Goal: Task Accomplishment & Management: Complete application form

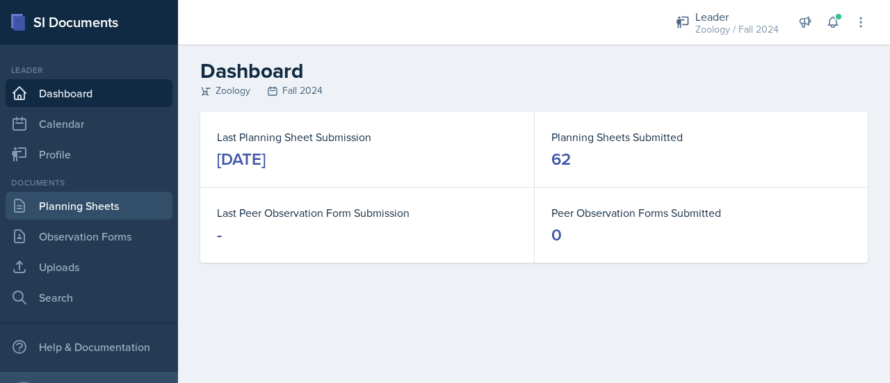
click at [58, 201] on link "Planning Sheets" at bounding box center [89, 206] width 167 height 28
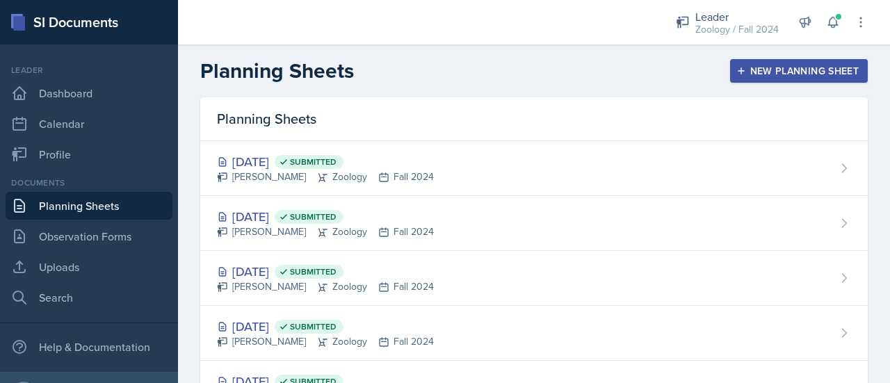
click at [738, 61] on button "New Planning Sheet" at bounding box center [799, 71] width 138 height 24
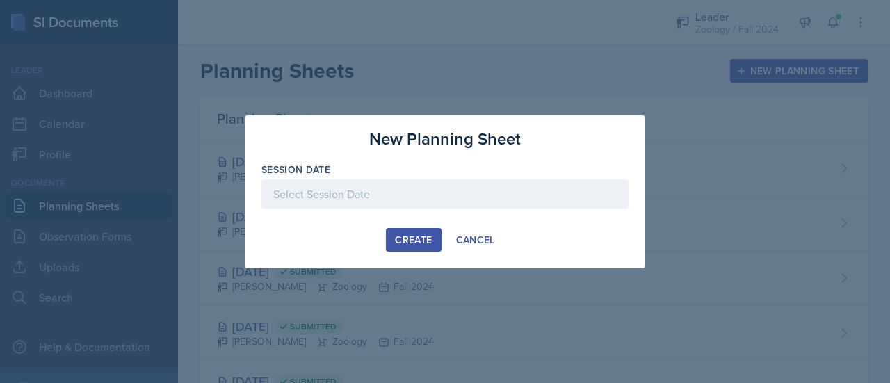
click at [450, 204] on div at bounding box center [444, 193] width 367 height 29
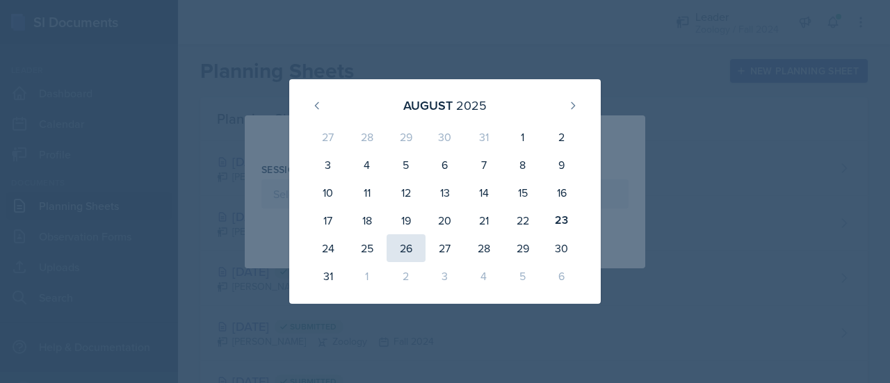
click at [403, 257] on div "26" at bounding box center [406, 248] width 39 height 28
type input "[DATE]"
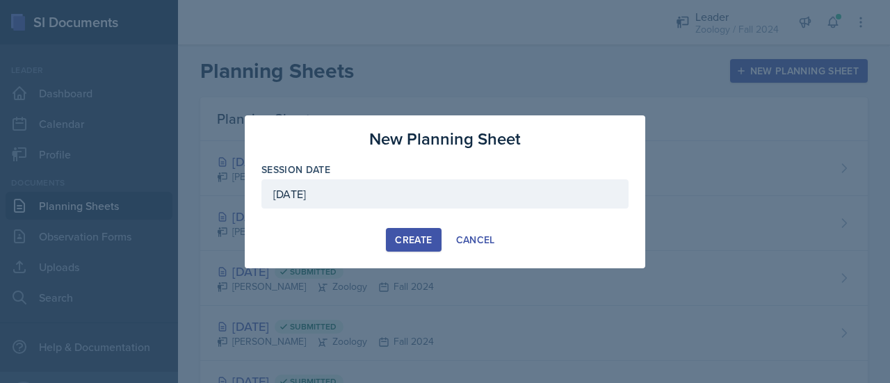
click at [403, 245] on div "Create" at bounding box center [413, 239] width 37 height 11
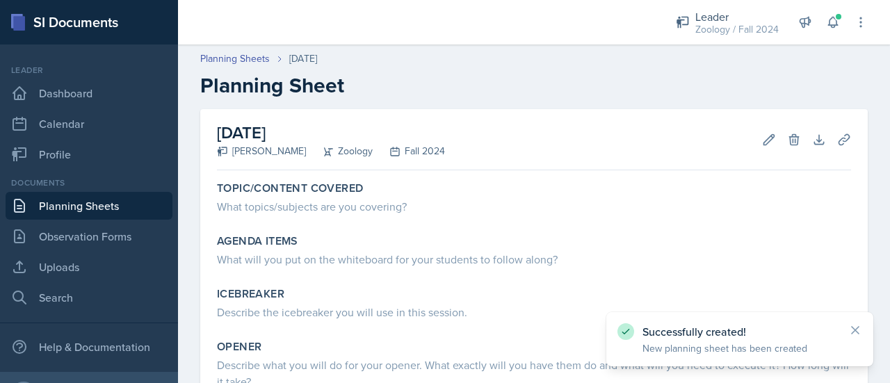
scroll to position [38, 0]
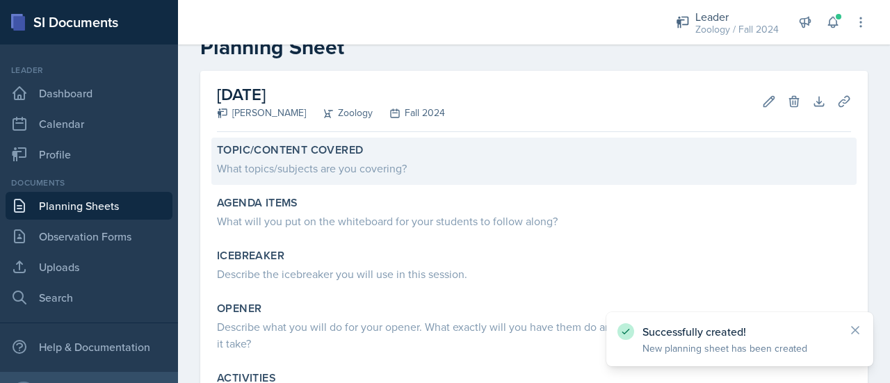
click at [357, 169] on div "What topics/subjects are you covering?" at bounding box center [534, 168] width 634 height 17
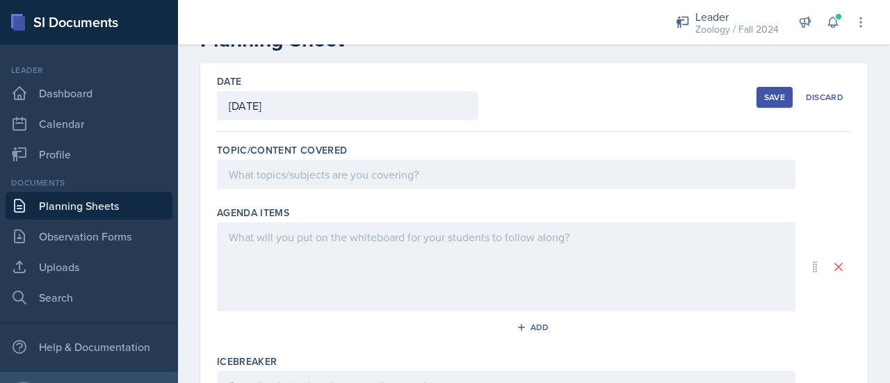
scroll to position [0, 0]
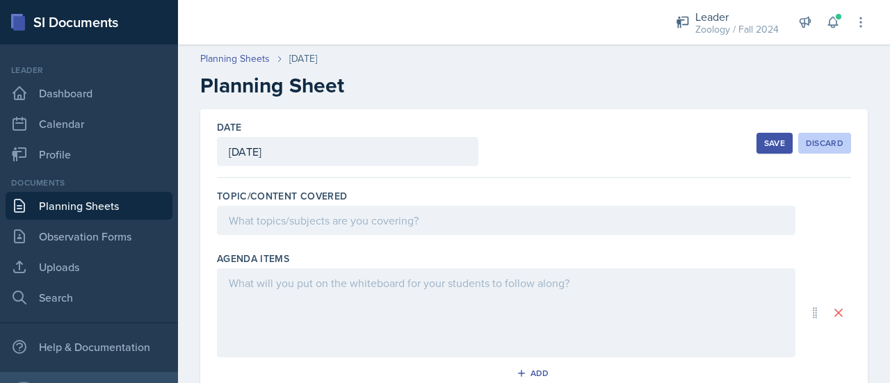
click at [821, 147] on div "Discard" at bounding box center [825, 143] width 38 height 11
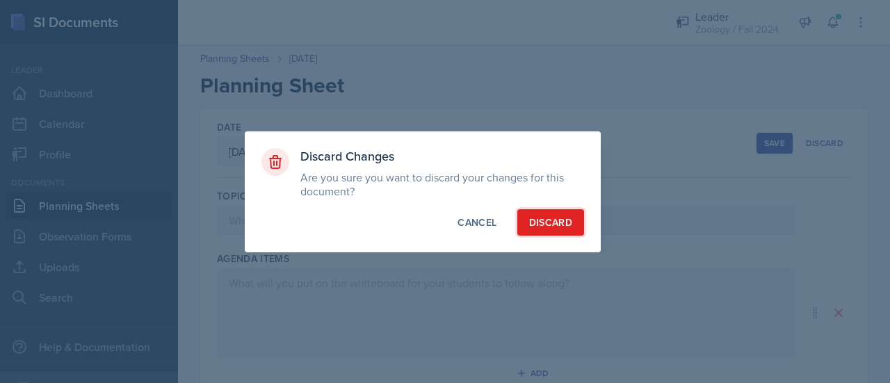
click at [538, 223] on div "Discard" at bounding box center [550, 222] width 43 height 14
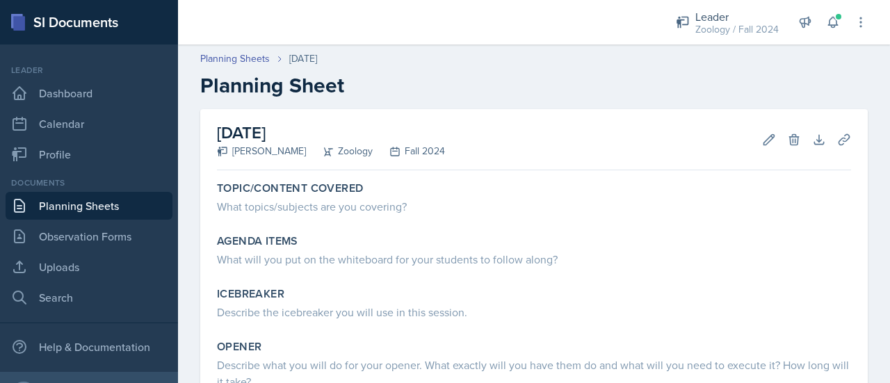
click at [97, 200] on link "Planning Sheets" at bounding box center [89, 206] width 167 height 28
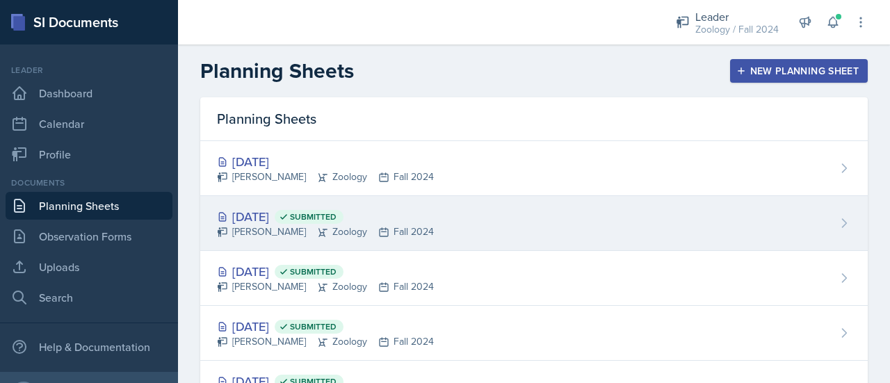
click at [446, 234] on div "[DATE] Submitted [PERSON_NAME] Zoology Fall 2024" at bounding box center [533, 223] width 667 height 55
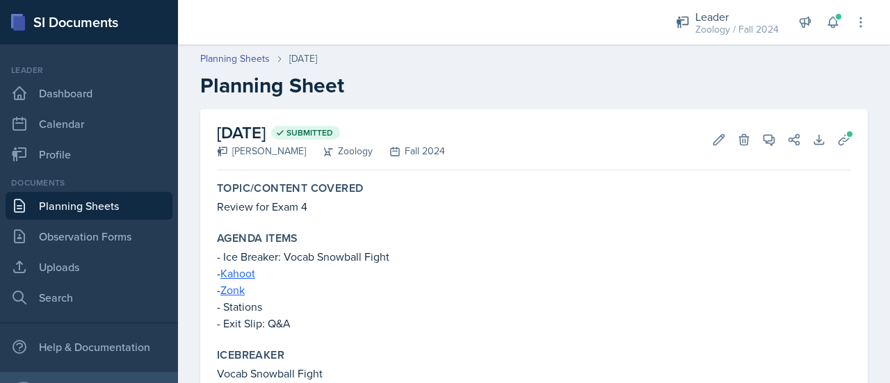
click at [125, 206] on link "Planning Sheets" at bounding box center [89, 206] width 167 height 28
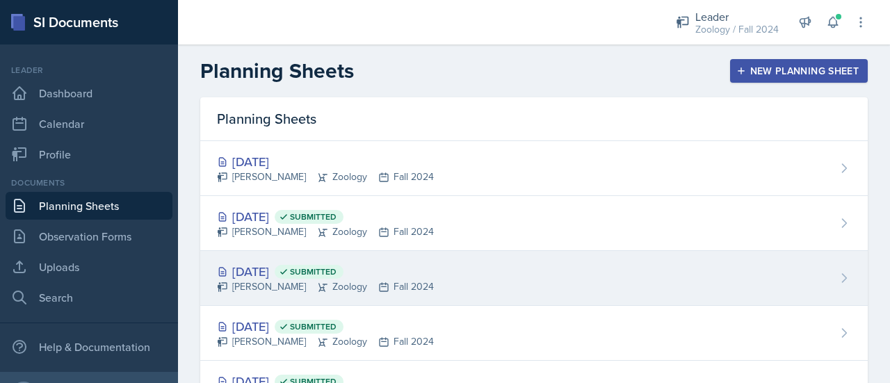
click at [319, 277] on div "[DATE] Submitted" at bounding box center [325, 271] width 217 height 19
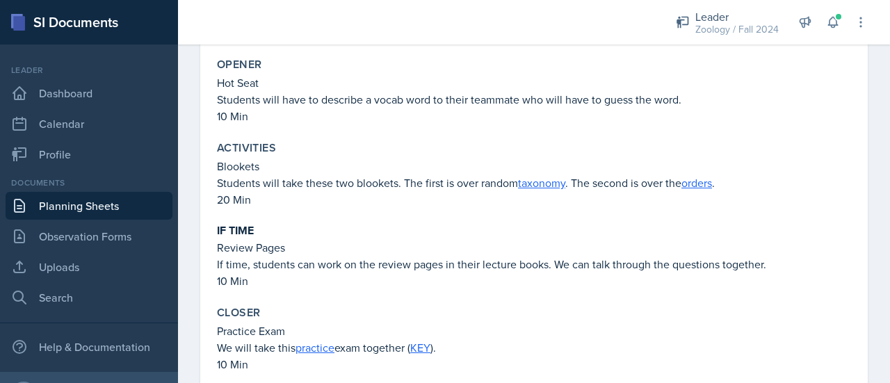
scroll to position [463, 0]
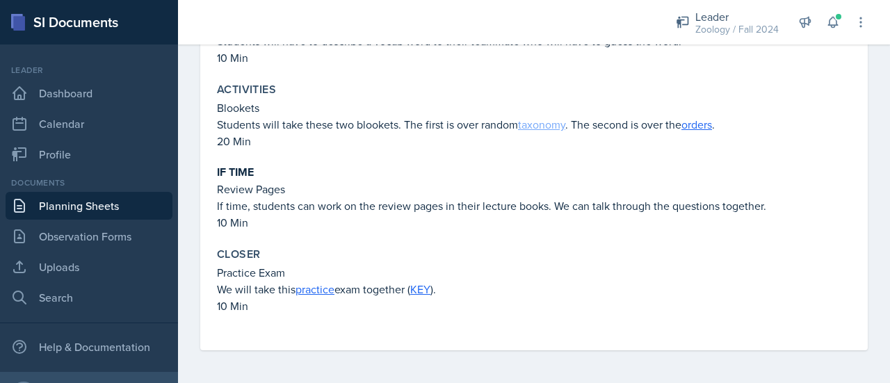
click at [551, 125] on link "taxonomy" at bounding box center [541, 124] width 47 height 15
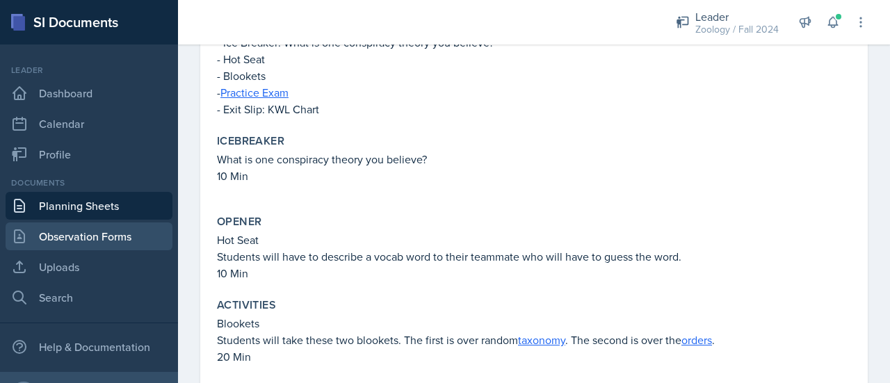
scroll to position [232, 0]
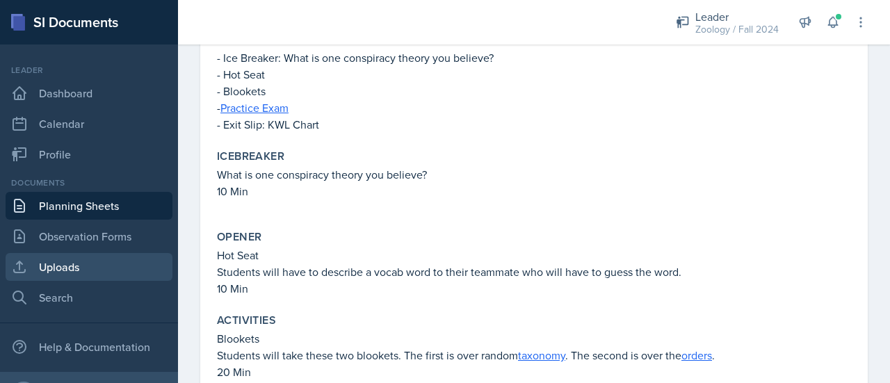
click at [121, 261] on link "Uploads" at bounding box center [89, 267] width 167 height 28
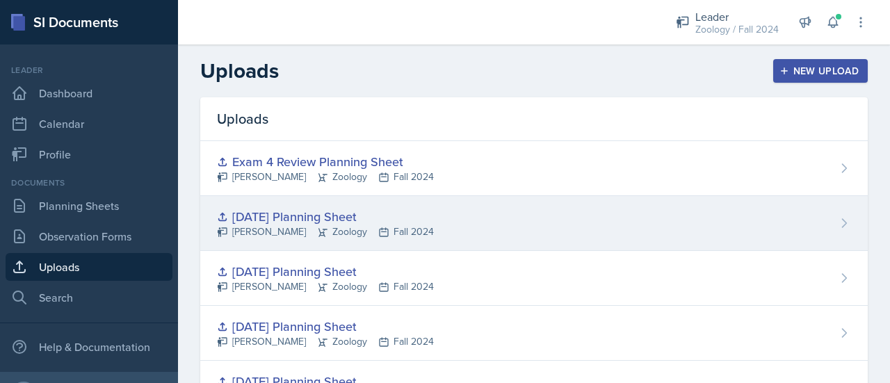
click at [503, 230] on div "[DATE] Planning Sheet [PERSON_NAME] Zoology Fall 2024" at bounding box center [533, 223] width 667 height 55
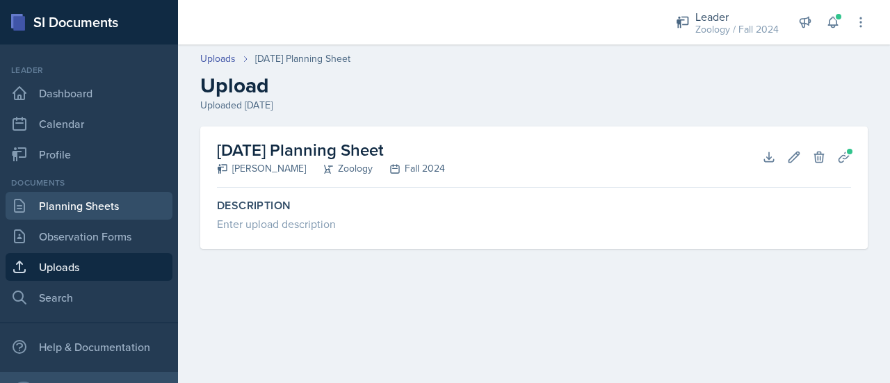
click at [99, 216] on link "Planning Sheets" at bounding box center [89, 206] width 167 height 28
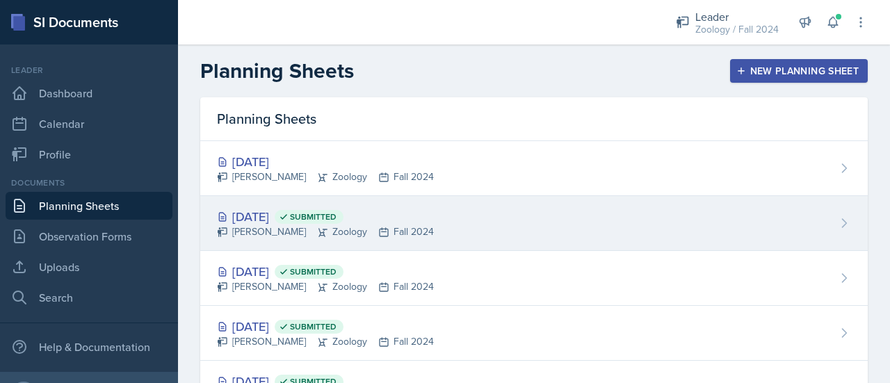
click at [451, 214] on div "[DATE] Submitted [PERSON_NAME] Zoology Fall 2024" at bounding box center [533, 223] width 667 height 55
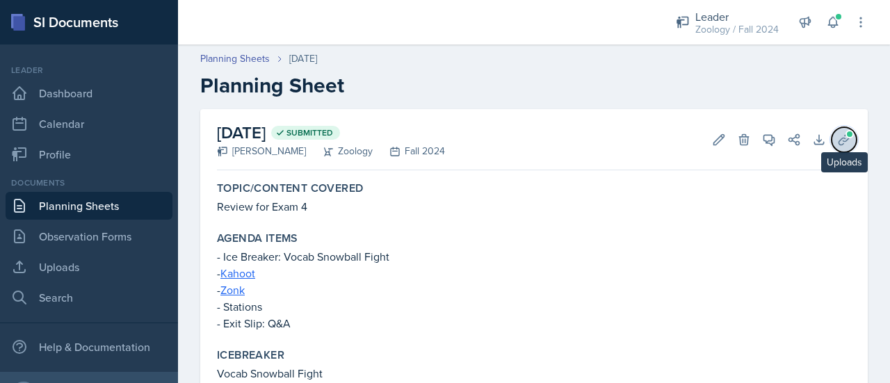
click at [831, 145] on button "Uploads" at bounding box center [843, 139] width 25 height 25
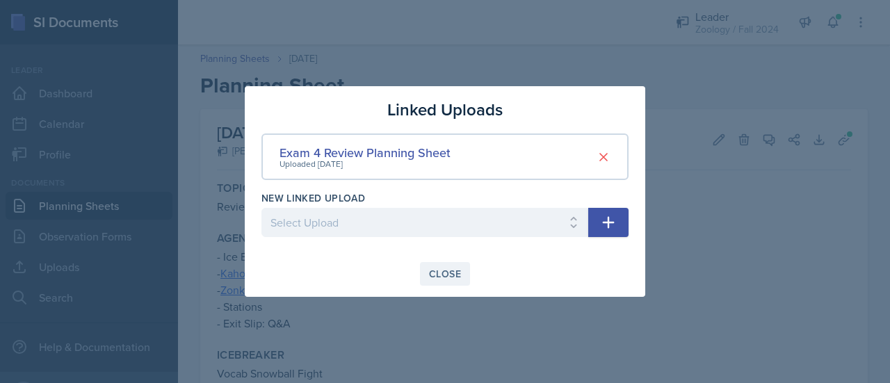
click at [428, 278] on button "Close" at bounding box center [445, 274] width 50 height 24
